Goal: Information Seeking & Learning: Learn about a topic

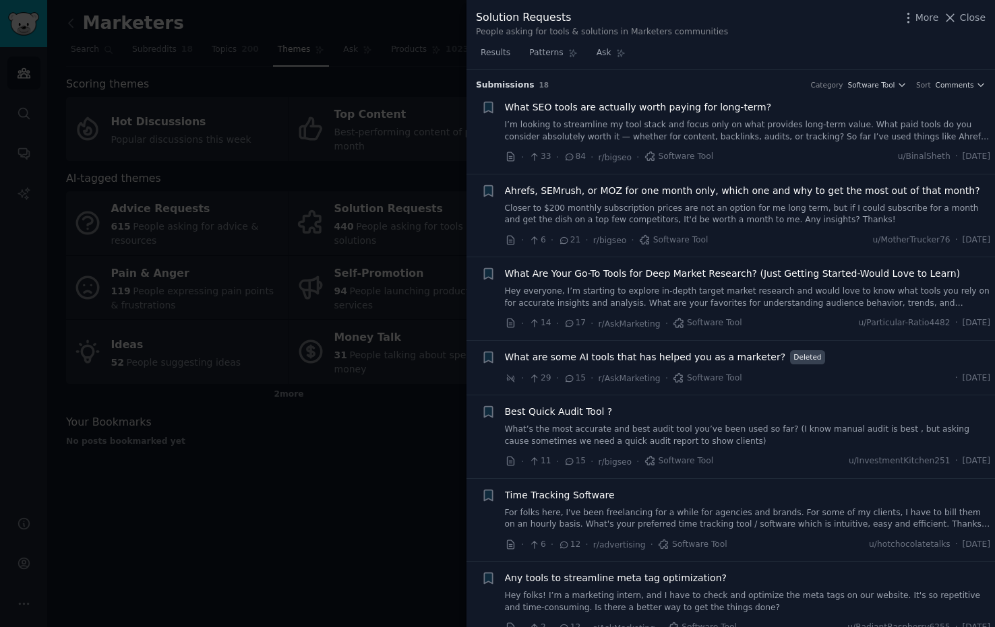
scroll to position [429, 0]
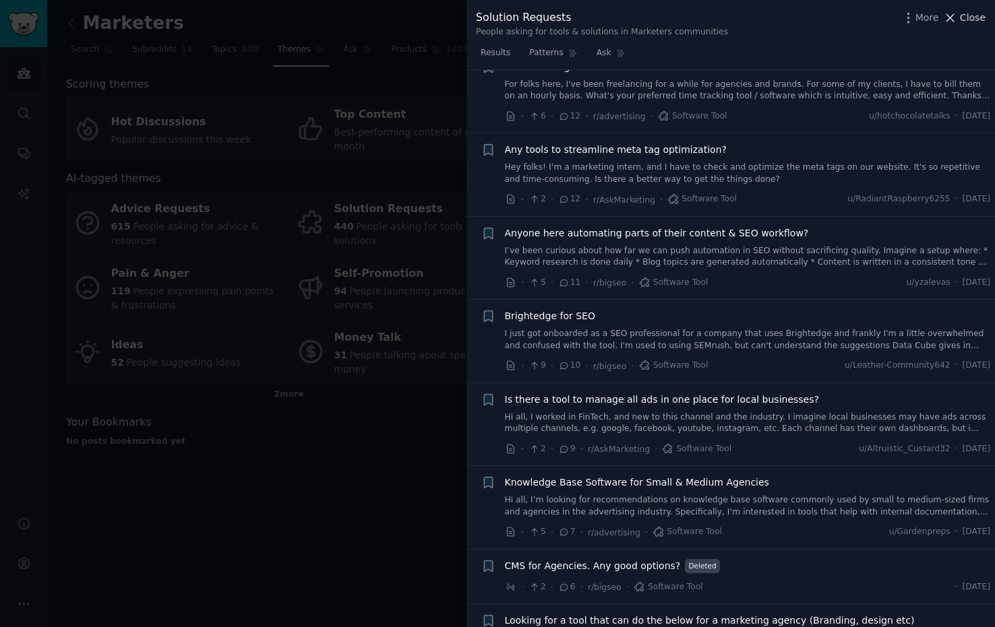
click at [969, 11] on span "Close" at bounding box center [973, 18] width 26 height 14
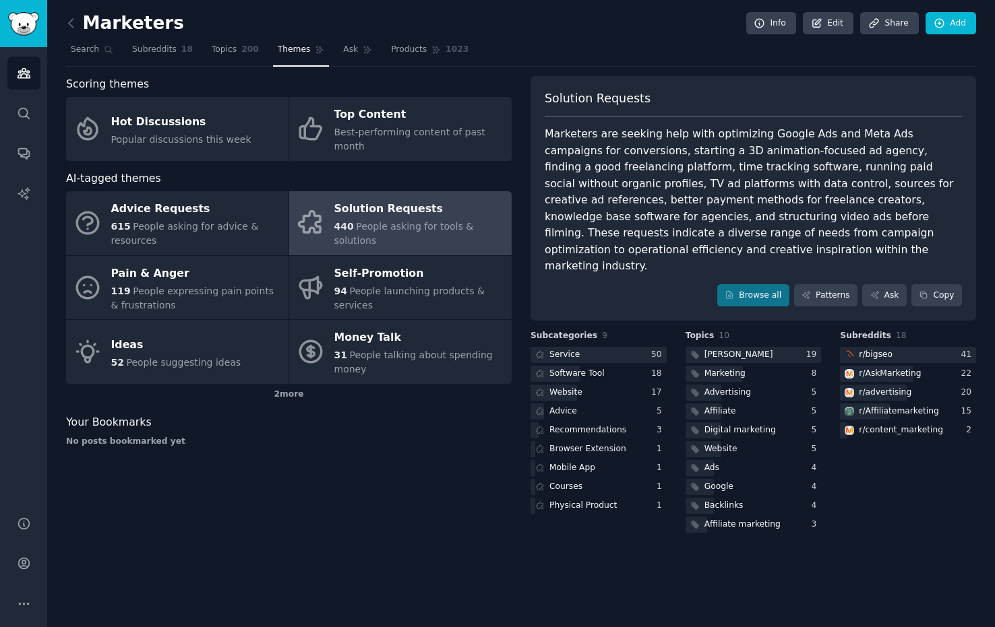
click at [301, 51] on span "Themes" at bounding box center [294, 50] width 33 height 12
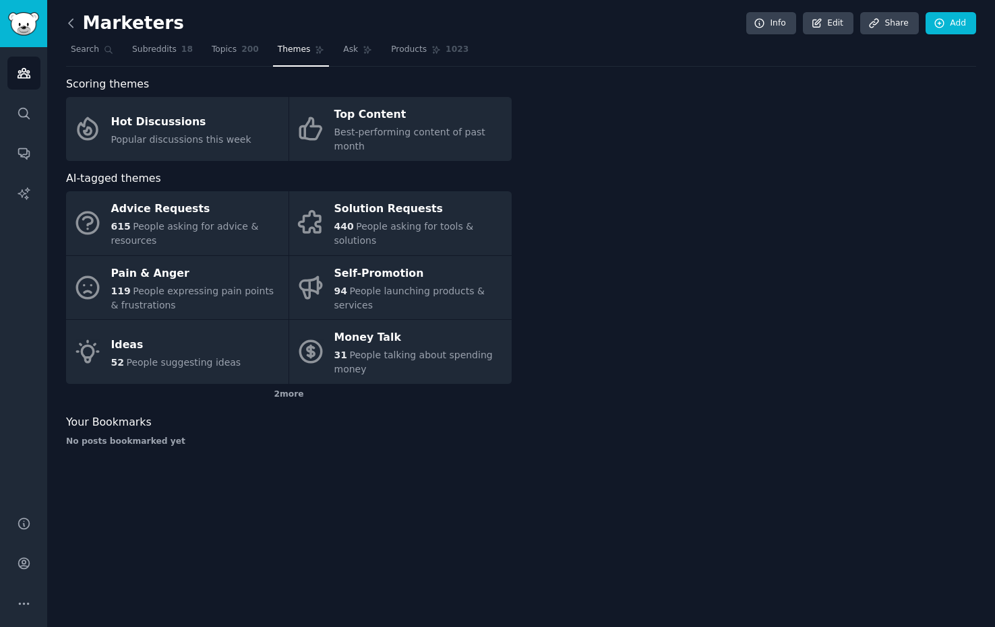
click at [73, 25] on icon at bounding box center [71, 23] width 14 height 14
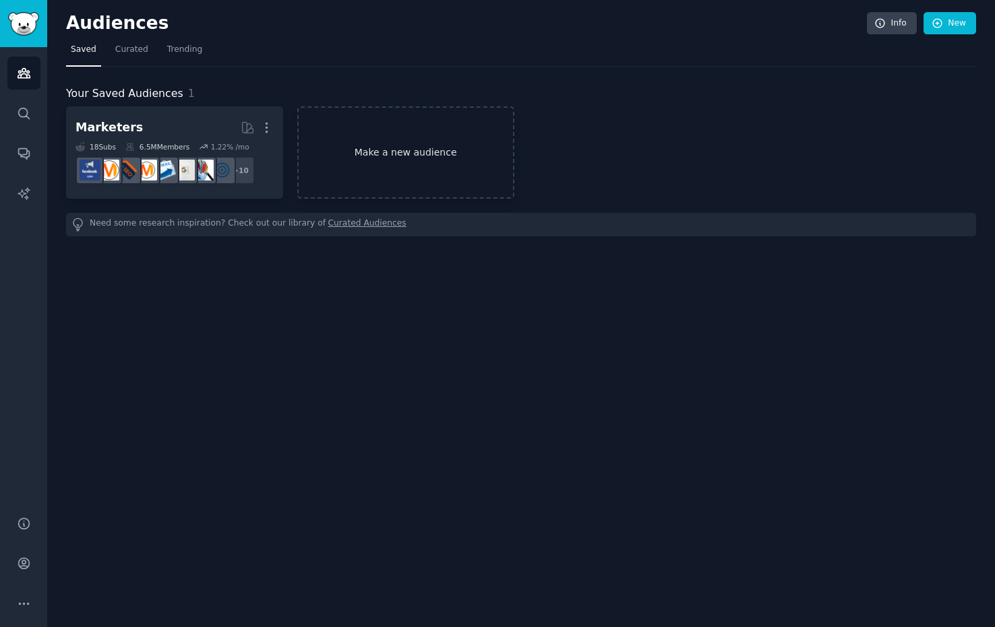
click at [374, 153] on link "Make a new audience" at bounding box center [405, 152] width 217 height 92
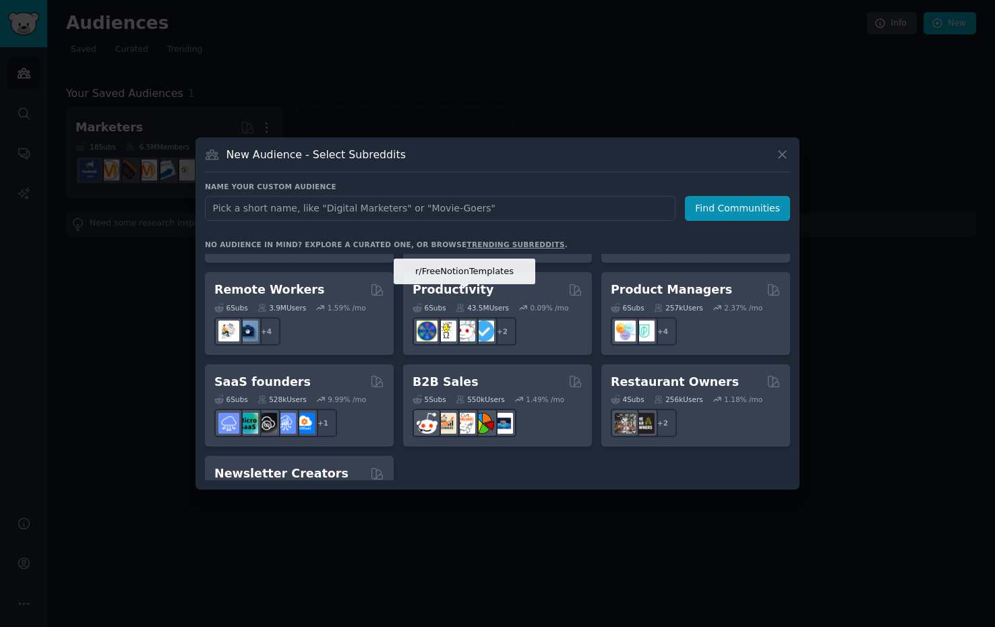
scroll to position [1052, 0]
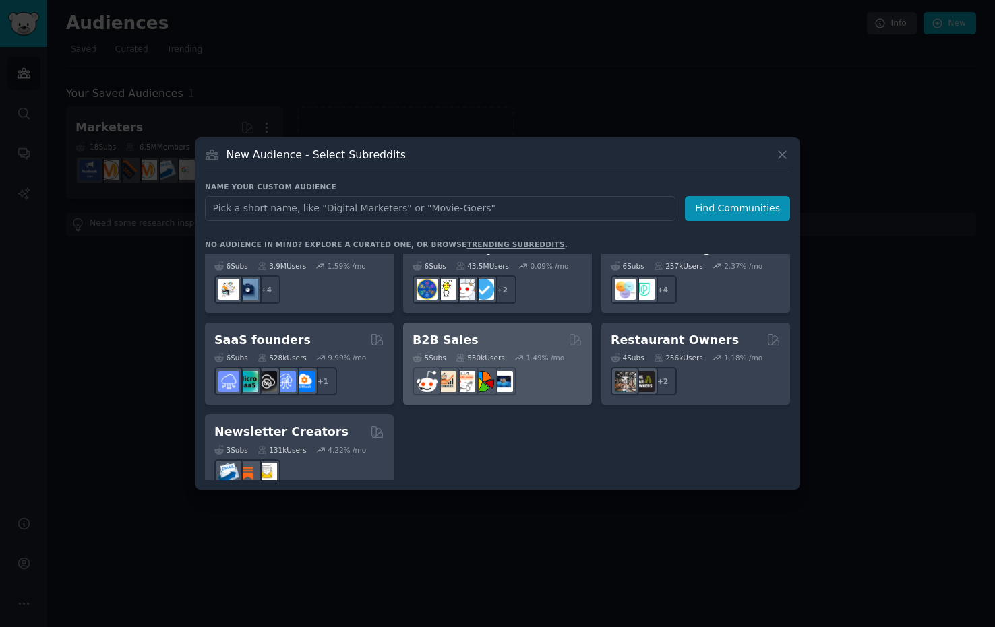
click at [466, 332] on h2 "B2B Sales" at bounding box center [445, 340] width 66 height 17
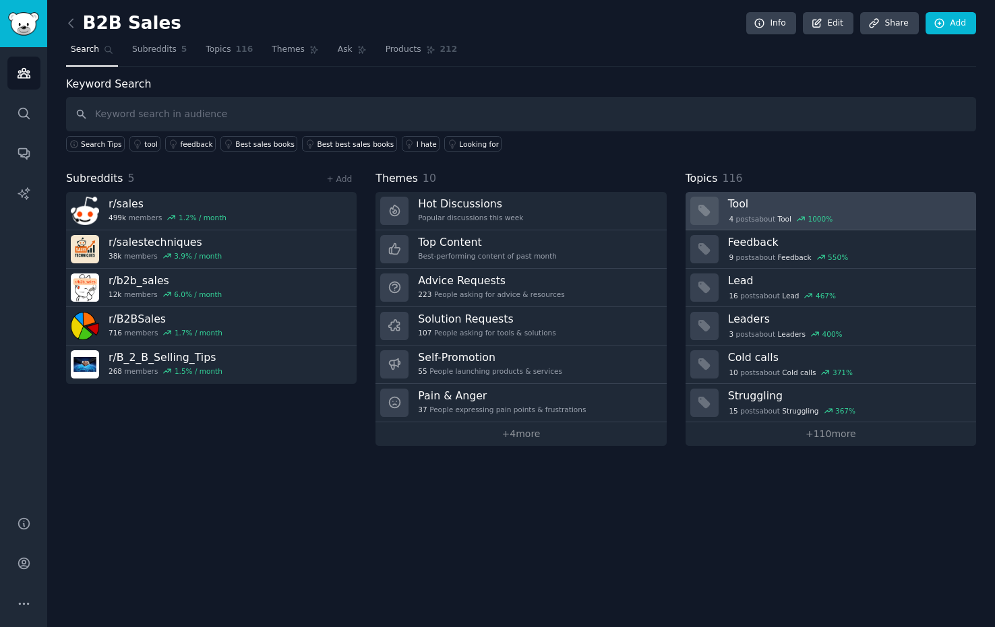
click at [875, 218] on div "4 post s about Tool 1000 %" at bounding box center [847, 219] width 239 height 12
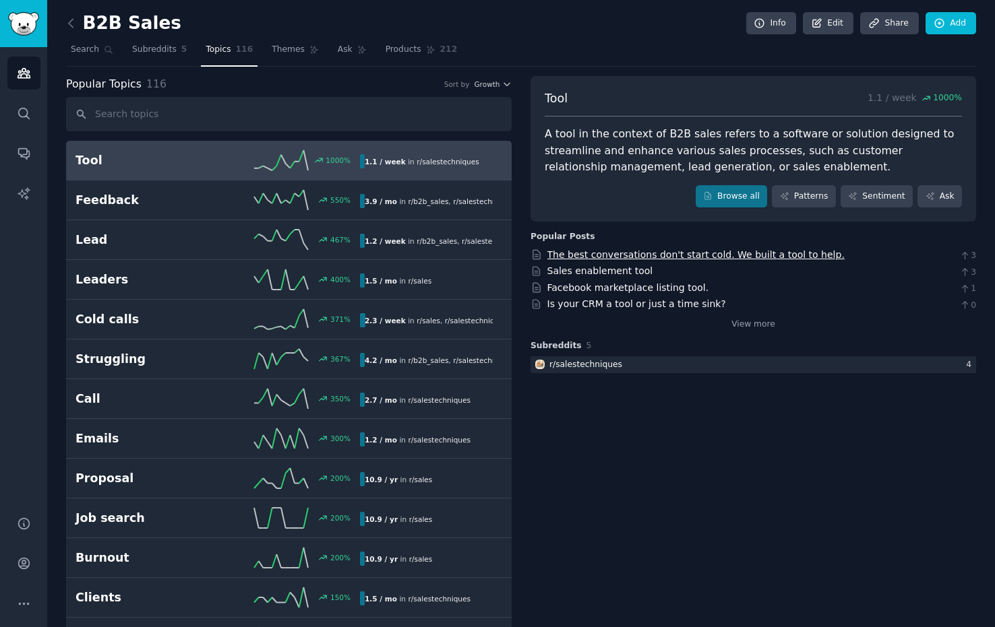
click at [793, 253] on link "The best conversations don't start cold. We built a tool to help." at bounding box center [695, 254] width 297 height 11
click at [85, 49] on span "Search" at bounding box center [85, 50] width 28 height 12
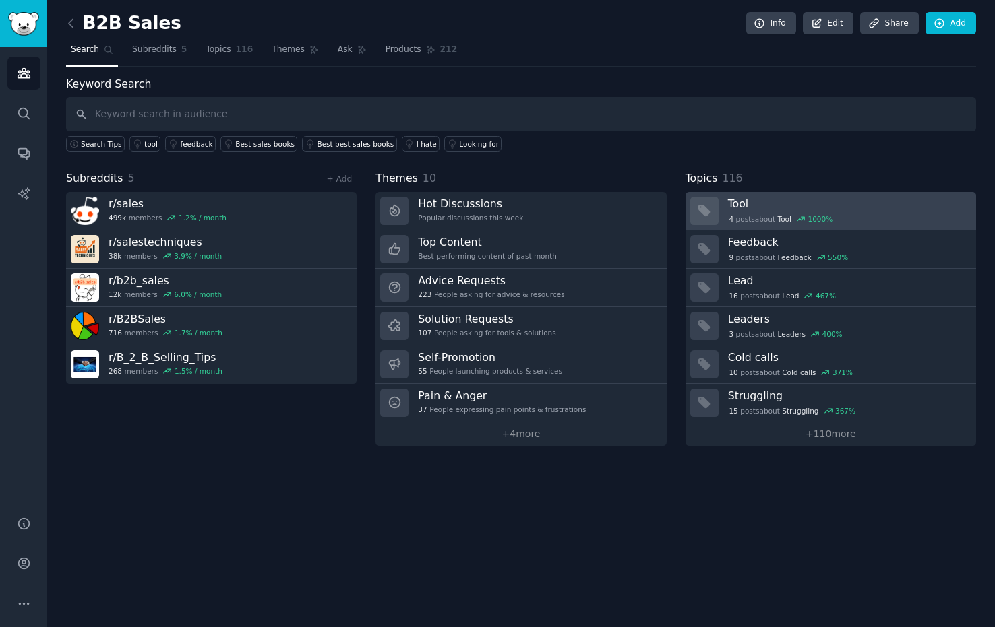
click at [816, 195] on link "Tool 4 post s about Tool 1000 %" at bounding box center [830, 211] width 290 height 38
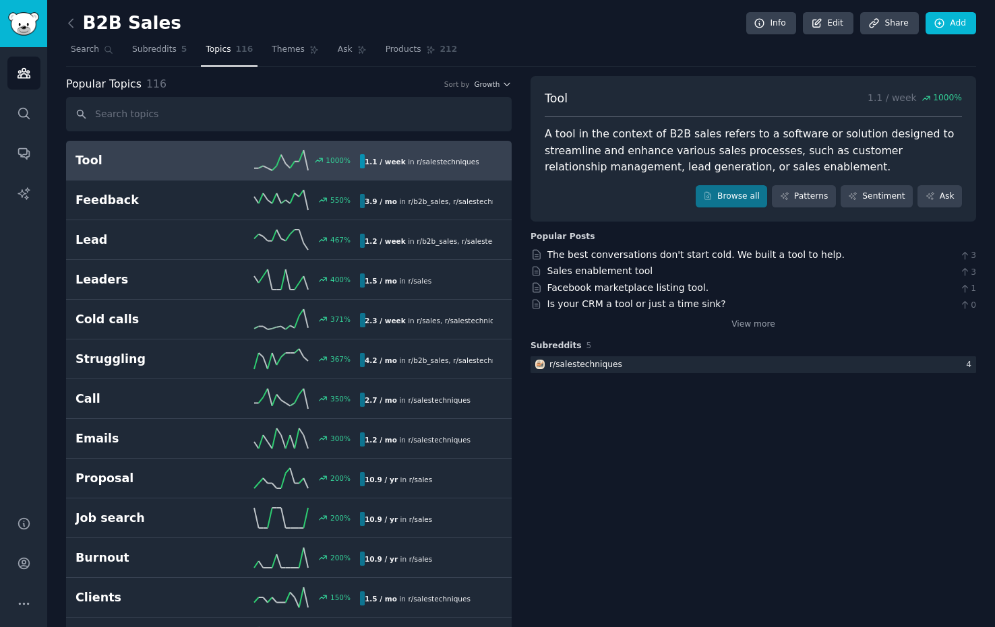
click at [185, 165] on h2 "Tool" at bounding box center [146, 160] width 142 height 17
click at [405, 56] on link "Products 212" at bounding box center [421, 53] width 81 height 28
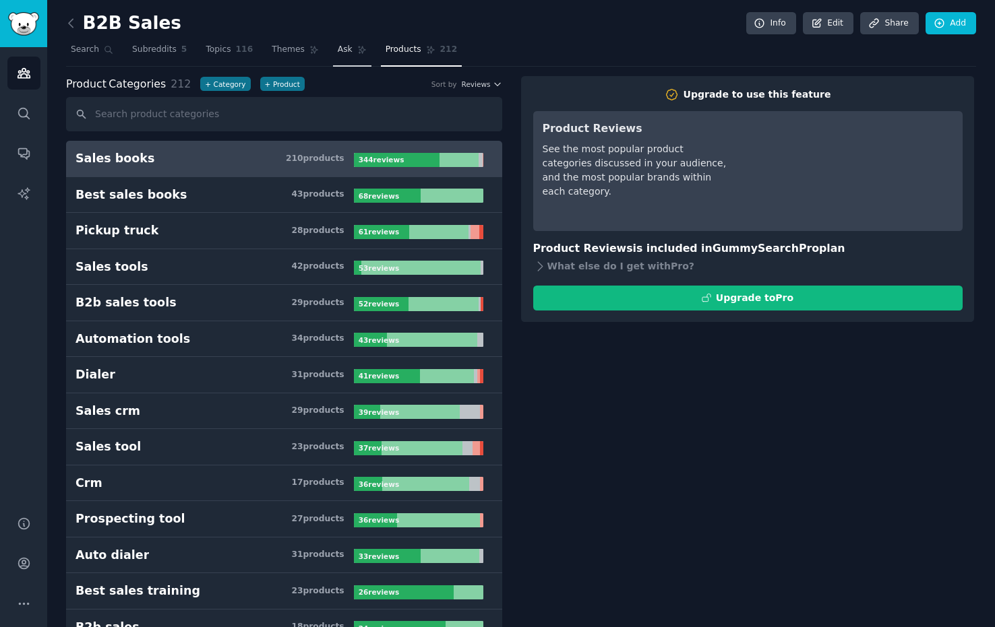
click at [338, 53] on span "Ask" at bounding box center [345, 50] width 15 height 12
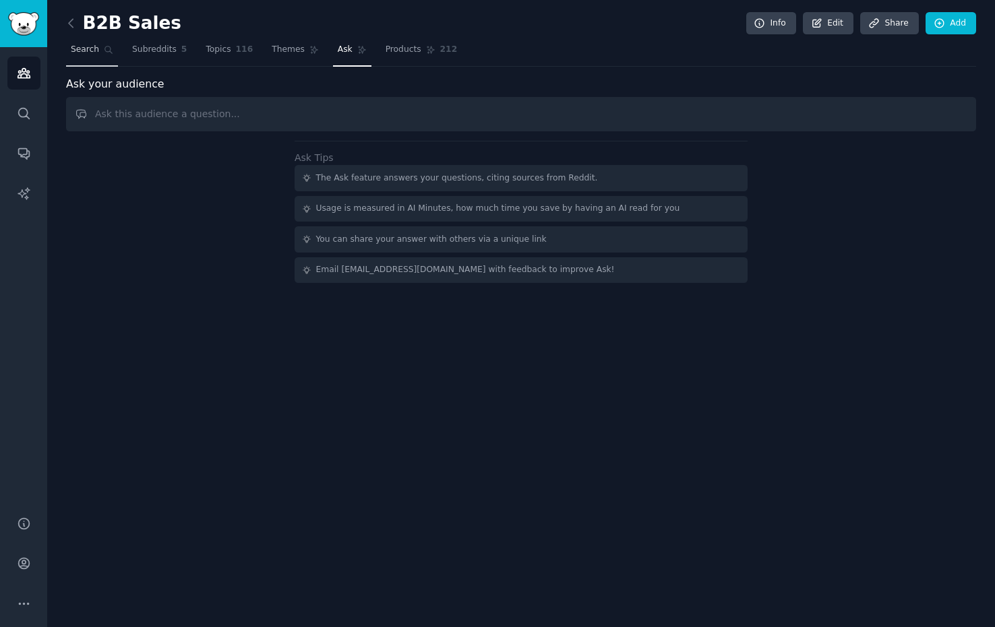
click at [86, 44] on span "Search" at bounding box center [85, 50] width 28 height 12
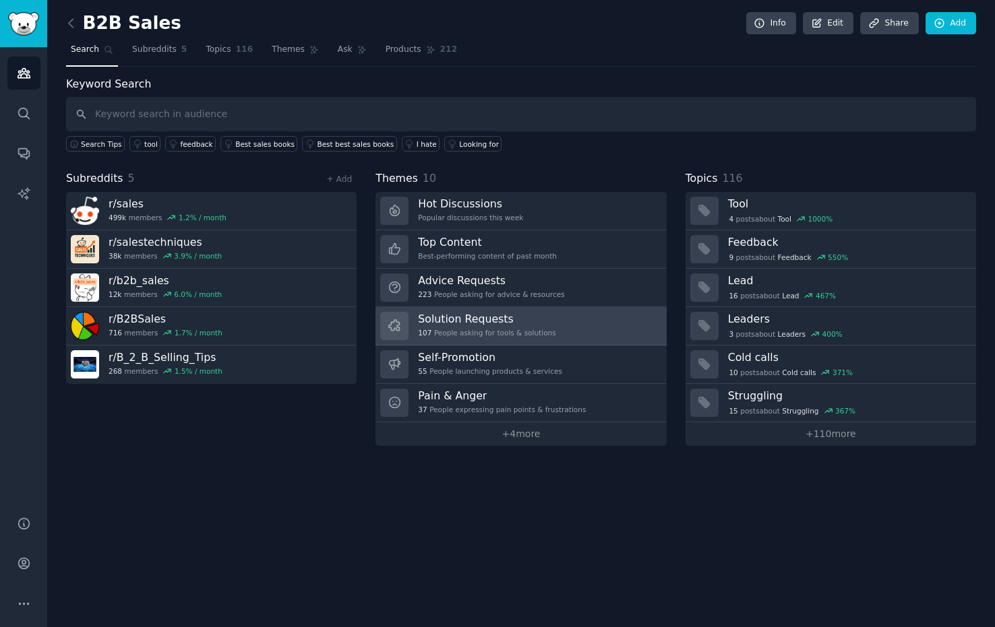
click at [516, 319] on h3 "Solution Requests" at bounding box center [486, 319] width 137 height 14
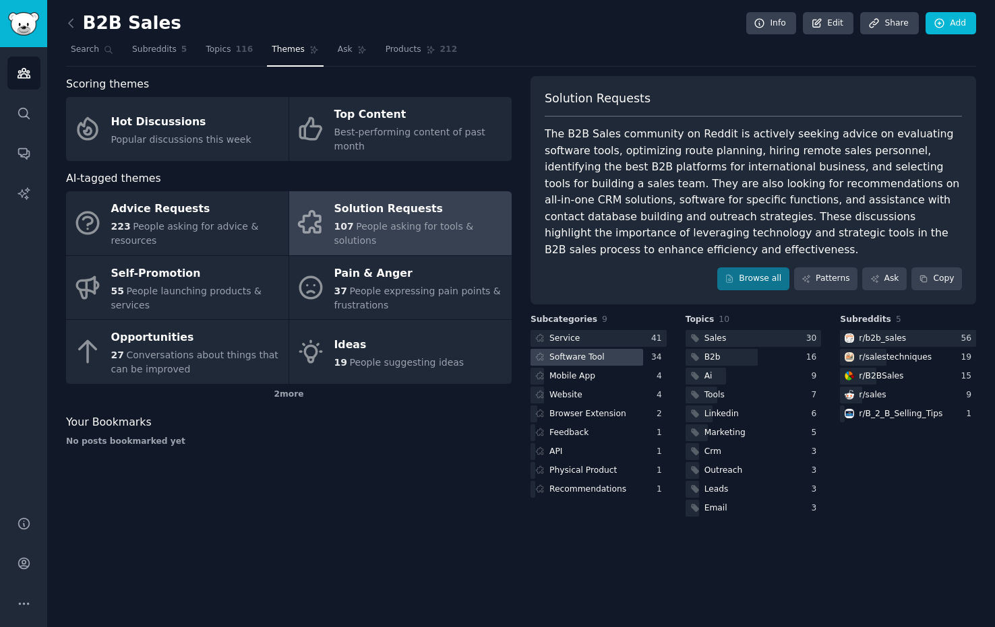
click at [613, 349] on div at bounding box center [586, 357] width 113 height 17
